Goal: Task Accomplishment & Management: Manage account settings

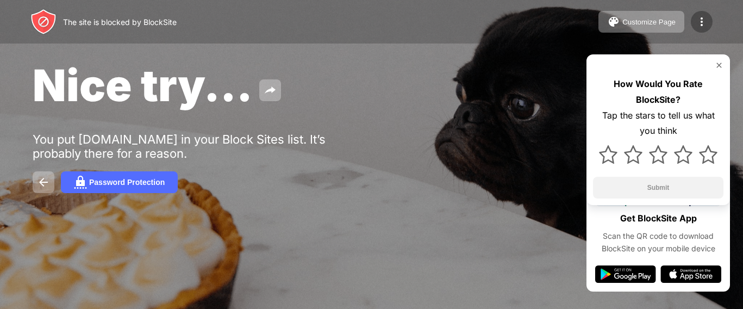
click at [713, 18] on div "The site is blocked by BlockSite Customize Page Edit Block List Redirect Custom…" at bounding box center [371, 21] width 743 height 43
click at [705, 27] on img at bounding box center [701, 21] width 13 height 13
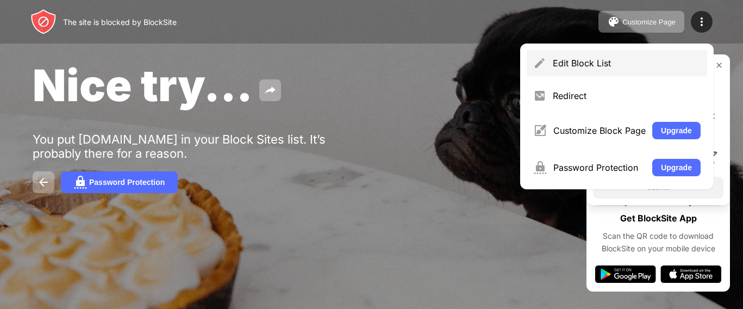
click at [571, 64] on div "Edit Block List" at bounding box center [627, 63] width 148 height 11
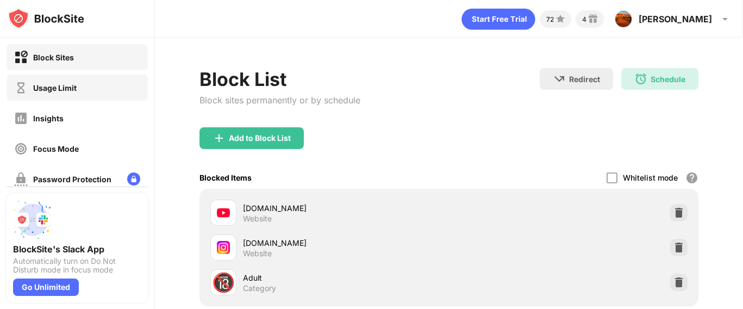
click at [71, 90] on div "Usage Limit" at bounding box center [54, 87] width 43 height 9
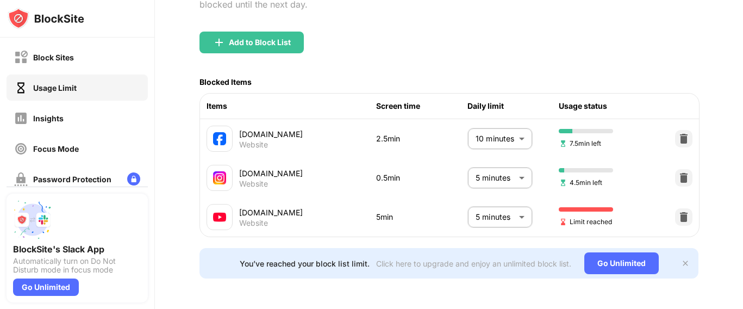
scroll to position [121, 0]
click at [485, 159] on body "Block Sites Usage Limit Insights Focus Mode Password Protection Custom Block Pa…" at bounding box center [371, 154] width 743 height 309
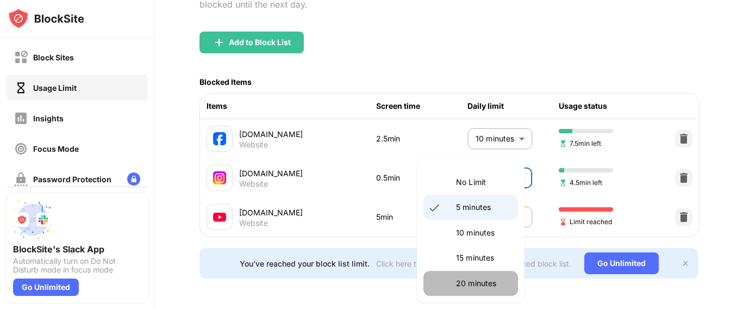
click at [481, 278] on p "20 minutes" at bounding box center [483, 283] width 55 height 12
type input "**"
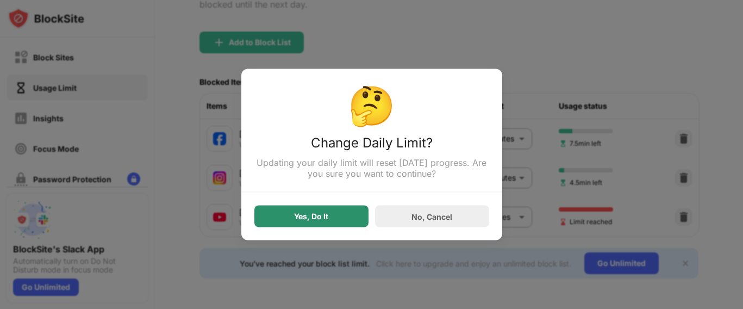
click at [319, 213] on div "Yes, Do It" at bounding box center [311, 217] width 114 height 22
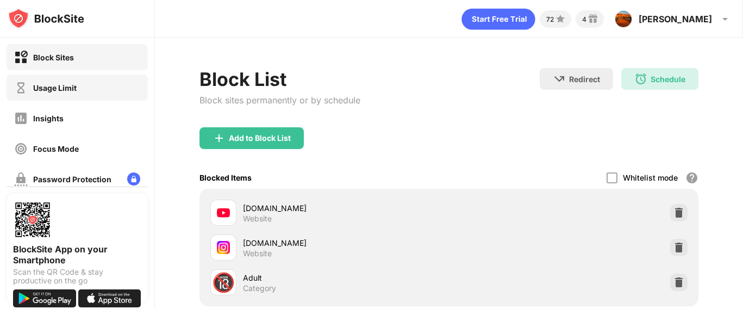
click at [72, 88] on div "Usage Limit" at bounding box center [54, 87] width 43 height 9
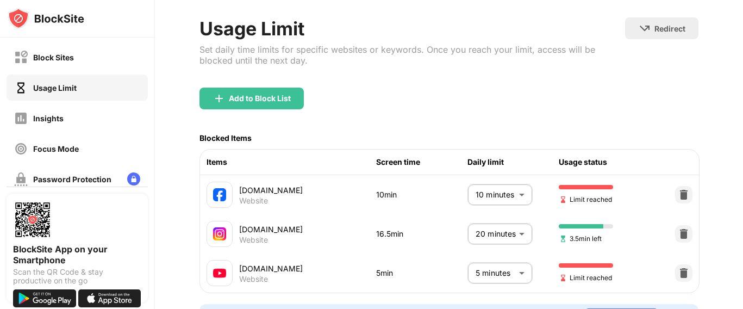
scroll to position [68, 0]
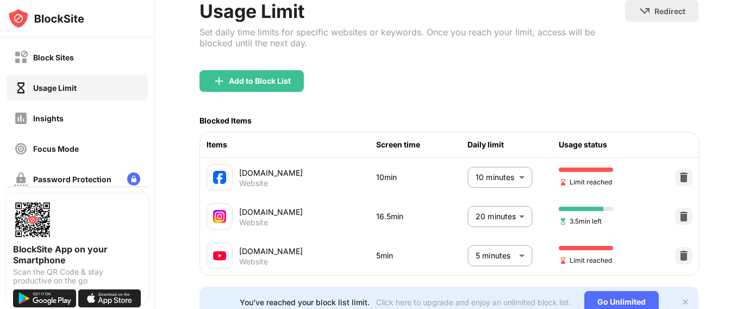
click at [503, 179] on body "Block Sites Usage Limit Insights Focus Mode Password Protection Custom Block Pa…" at bounding box center [371, 154] width 743 height 309
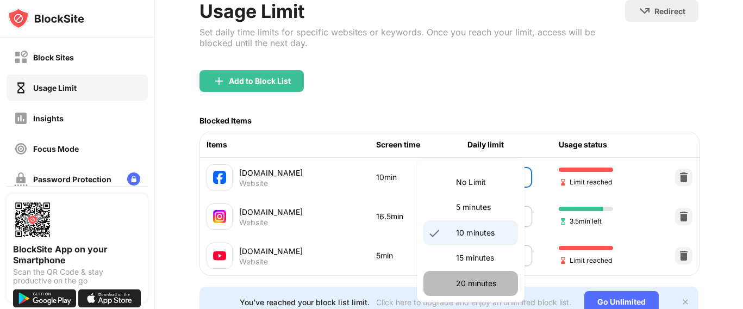
click at [472, 290] on li "20 minutes" at bounding box center [471, 283] width 95 height 25
type input "**"
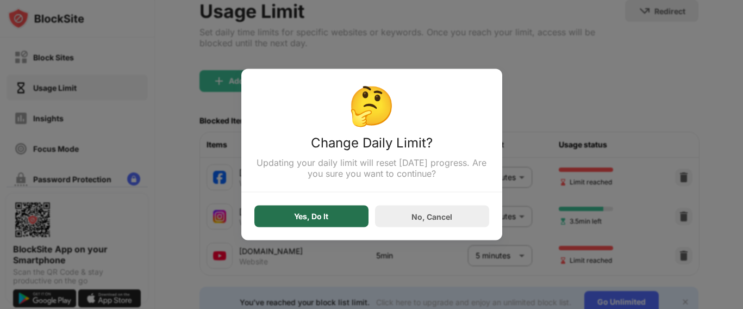
click at [339, 211] on div "Yes, Do It" at bounding box center [311, 217] width 114 height 22
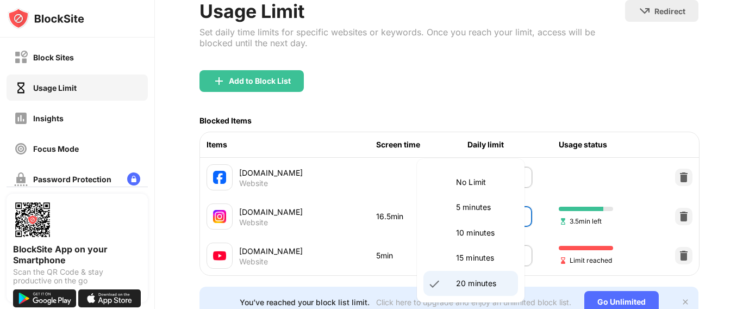
click at [502, 214] on body "Block Sites Usage Limit Insights Focus Mode Password Protection Custom Block Pa…" at bounding box center [371, 154] width 743 height 309
click at [474, 213] on p "5 minutes" at bounding box center [483, 207] width 55 height 12
type input "*"
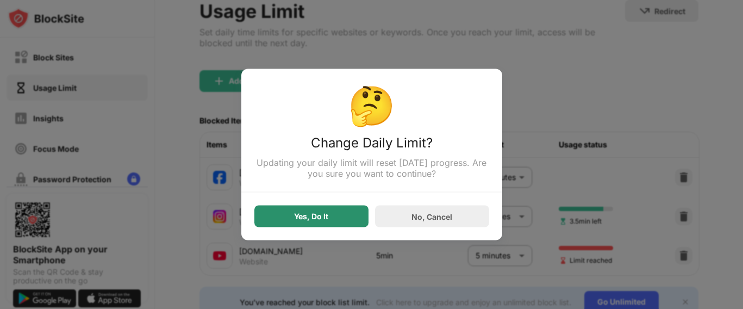
click at [332, 227] on div "Yes, Do It" at bounding box center [311, 217] width 114 height 22
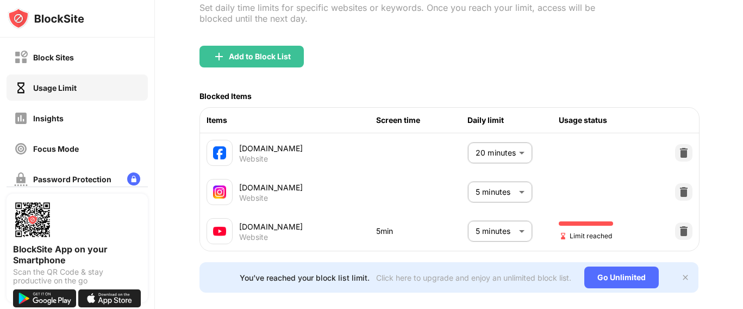
scroll to position [121, 0]
